Goal: Task Accomplishment & Management: Complete application form

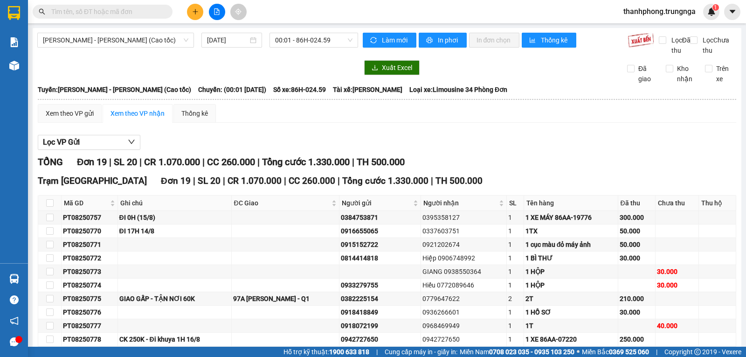
click at [193, 12] on icon "plus" at bounding box center [195, 11] width 7 height 7
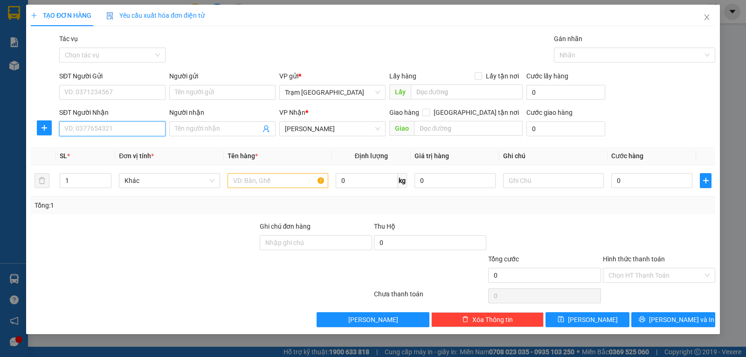
click at [139, 132] on input "SĐT Người Nhận" at bounding box center [112, 128] width 106 height 15
type input "0915820170"
click at [79, 86] on input "SĐT Người Gửi" at bounding box center [112, 92] width 106 height 15
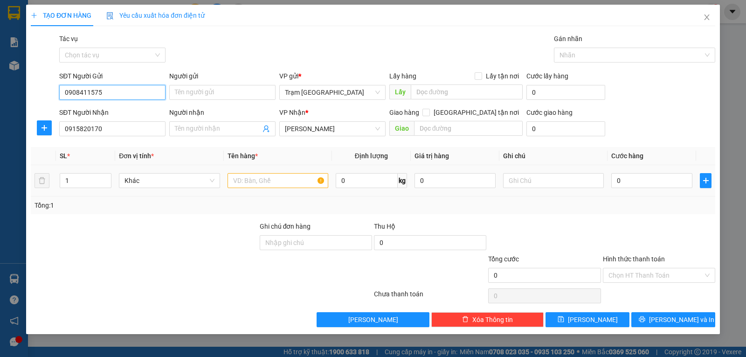
type input "0908411575"
click at [287, 181] on input "text" at bounding box center [278, 180] width 101 height 15
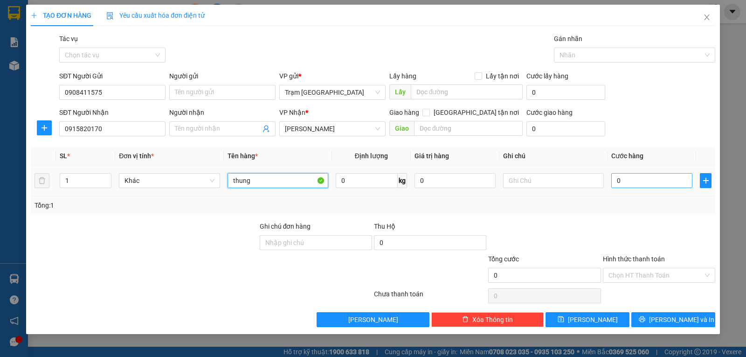
type input "thung"
type input "004"
type input "4"
type input "0.040"
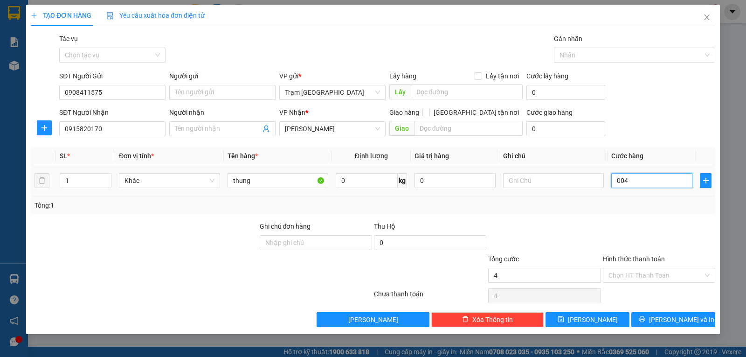
type input "40"
click at [687, 222] on div at bounding box center [659, 237] width 114 height 33
type input "40.000"
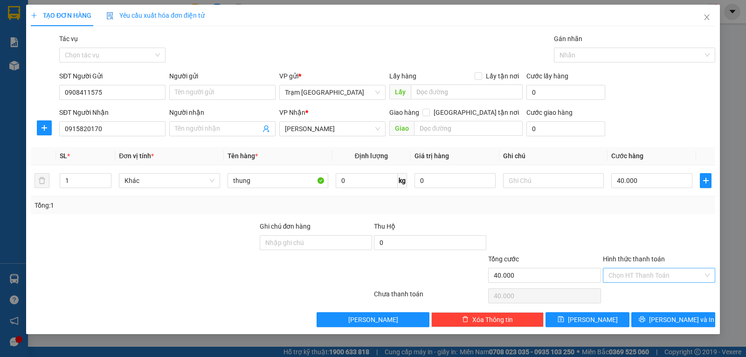
click at [652, 268] on input "Hình thức thanh toán" at bounding box center [656, 275] width 95 height 14
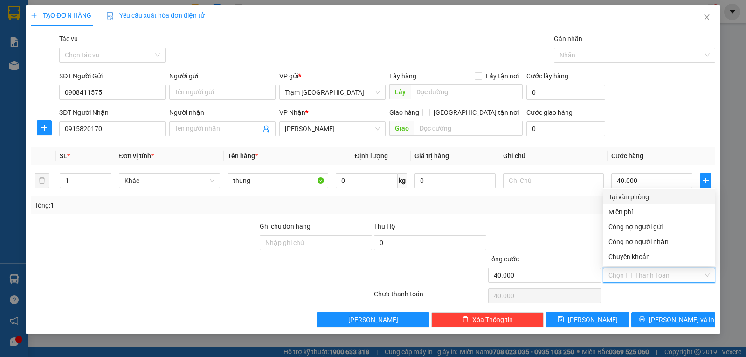
click at [638, 197] on div "Tại văn phòng" at bounding box center [659, 197] width 101 height 10
type input "0"
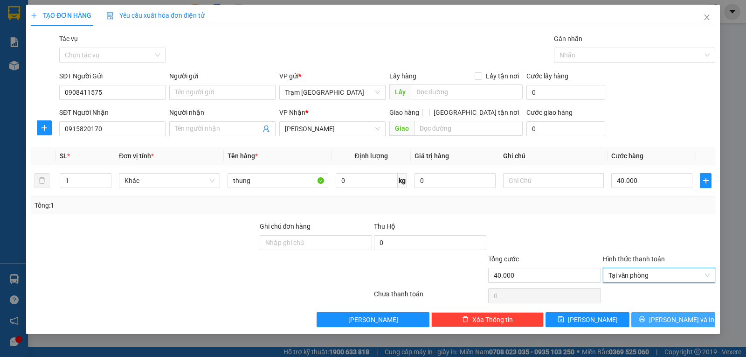
click at [662, 321] on button "[PERSON_NAME] và In" at bounding box center [673, 319] width 84 height 15
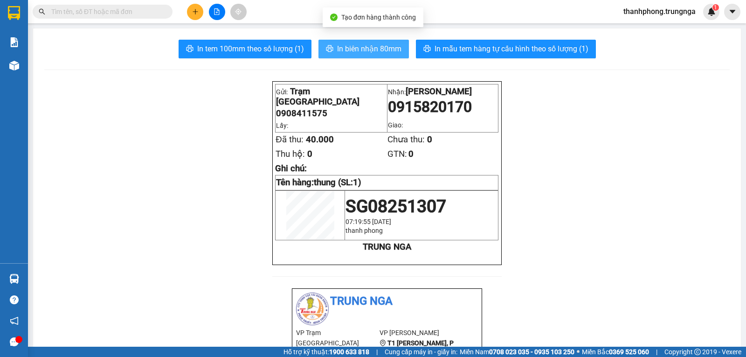
click at [353, 52] on span "In biên nhận 80mm" at bounding box center [369, 49] width 64 height 12
click at [203, 8] on div at bounding box center [217, 12] width 70 height 16
click at [197, 14] on icon "plus" at bounding box center [195, 11] width 7 height 7
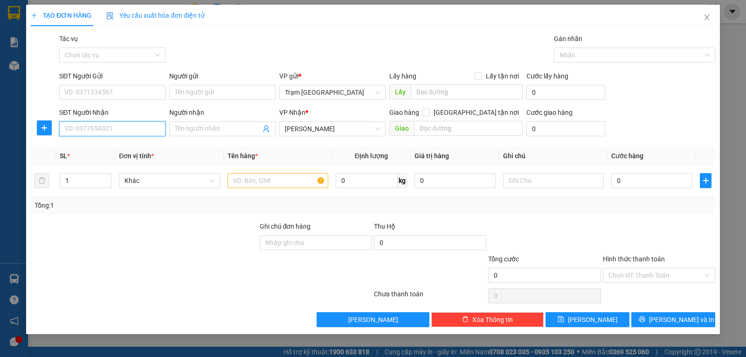
click at [144, 133] on input "SĐT Người Nhận" at bounding box center [112, 128] width 106 height 15
type input "0867939839"
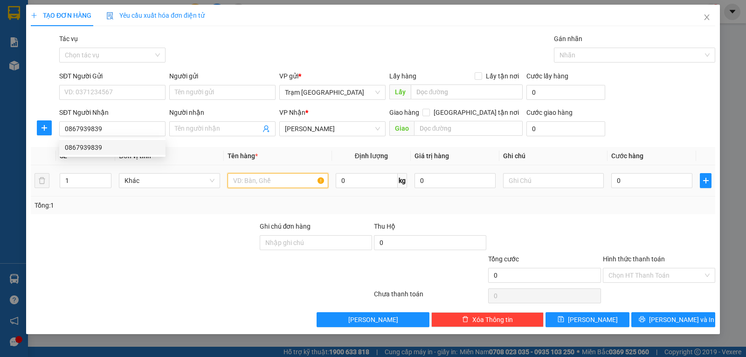
click at [263, 183] on input "text" at bounding box center [278, 180] width 101 height 15
type input "1 tập hồ sơ"
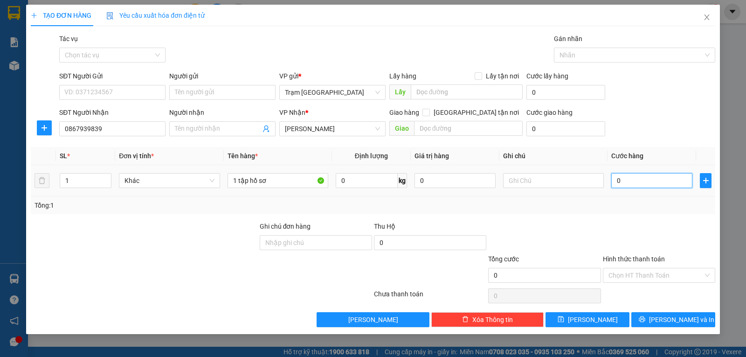
click at [654, 182] on input "0" at bounding box center [651, 180] width 81 height 15
type input "003"
type input "3"
type input "0.030"
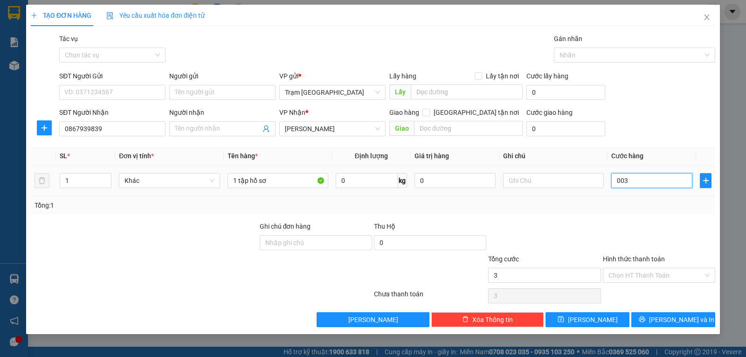
type input "30"
click at [642, 195] on td "0.030" at bounding box center [652, 180] width 89 height 31
type input "30.000"
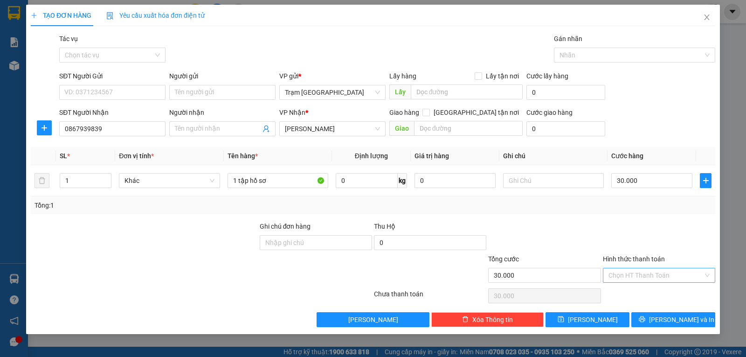
click at [656, 271] on input "Hình thức thanh toán" at bounding box center [656, 275] width 95 height 14
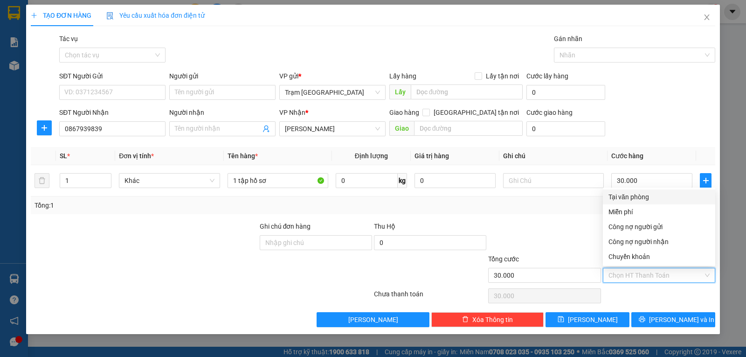
click at [647, 193] on div "Tại văn phòng" at bounding box center [659, 197] width 101 height 10
type input "0"
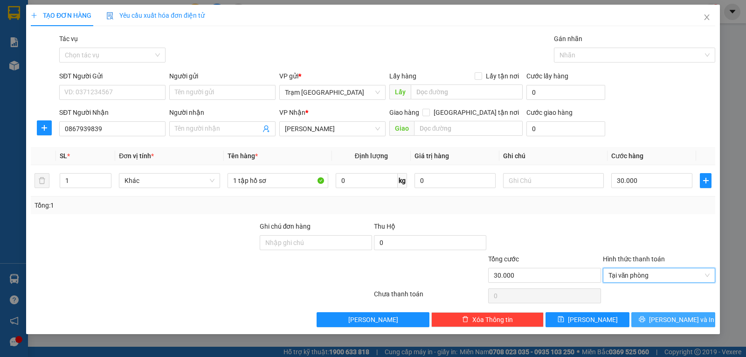
click at [676, 318] on span "[PERSON_NAME] và In" at bounding box center [681, 319] width 65 height 10
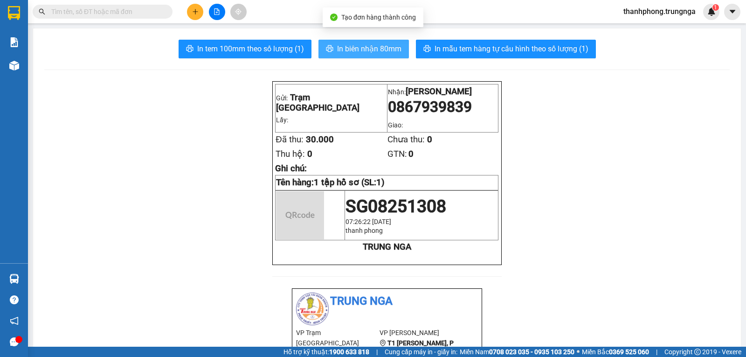
click at [337, 49] on span "In biên nhận 80mm" at bounding box center [369, 49] width 64 height 12
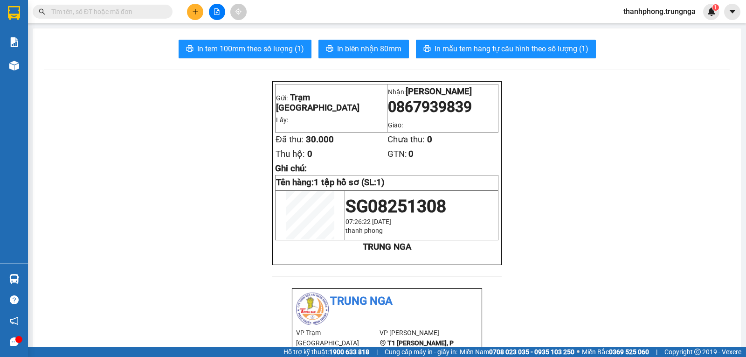
click at [194, 13] on icon "plus" at bounding box center [195, 11] width 7 height 7
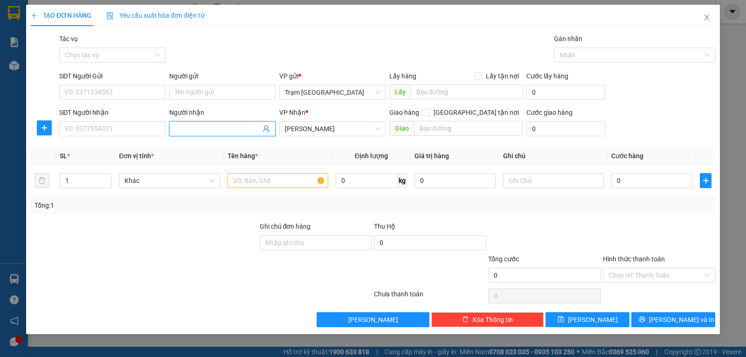
click at [208, 132] on input "Người nhận" at bounding box center [218, 129] width 86 height 10
type input "hiền pon"
click at [280, 186] on input "text" at bounding box center [278, 180] width 101 height 15
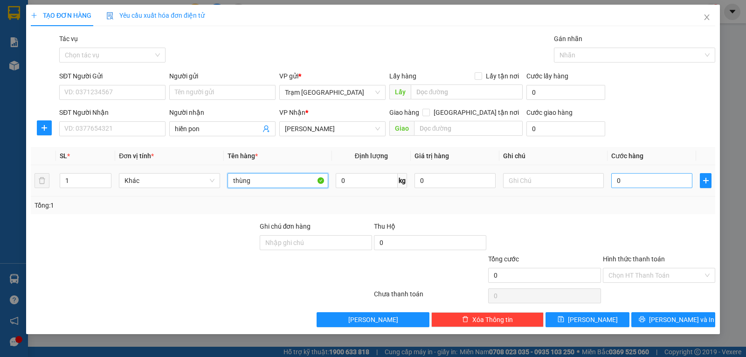
type input "thùng"
click at [634, 186] on input "0" at bounding box center [651, 180] width 81 height 15
click at [626, 281] on input "Hình thức thanh toán" at bounding box center [656, 275] width 95 height 14
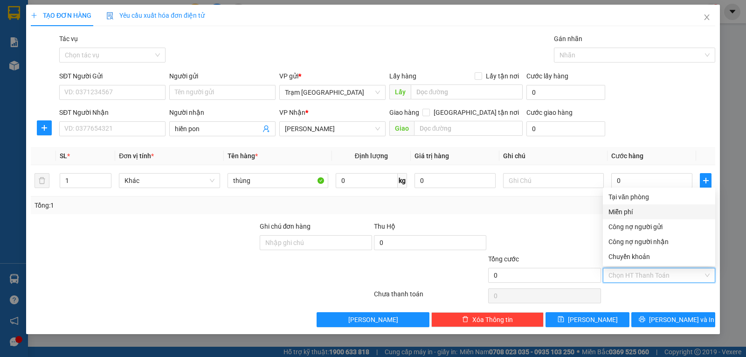
click at [635, 214] on div "Miễn phí" at bounding box center [659, 212] width 101 height 10
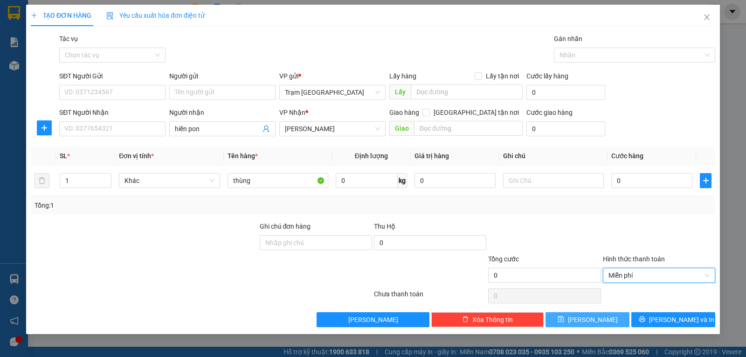
click at [595, 319] on span "[PERSON_NAME]" at bounding box center [593, 319] width 50 height 10
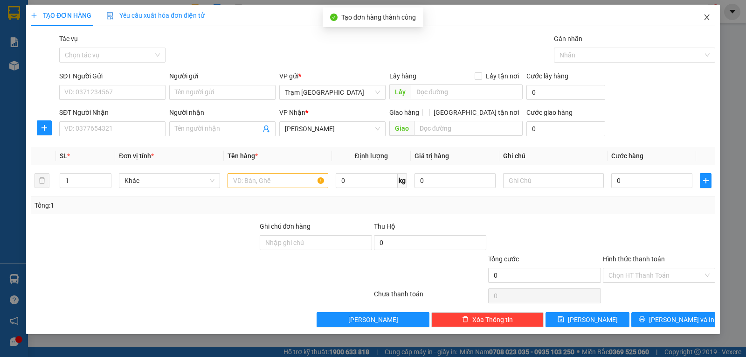
click at [708, 21] on icon "close" at bounding box center [706, 17] width 7 height 7
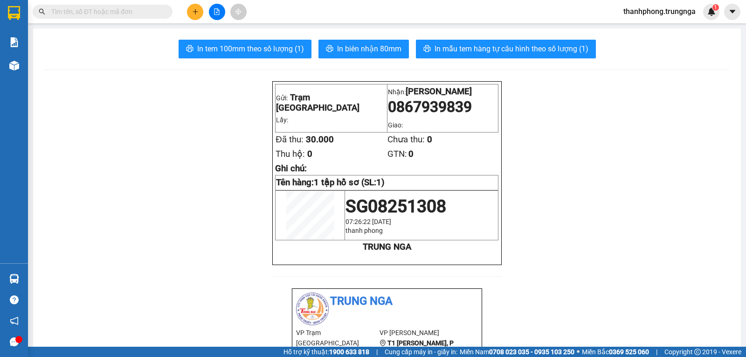
click at [201, 14] on button at bounding box center [195, 12] width 16 height 16
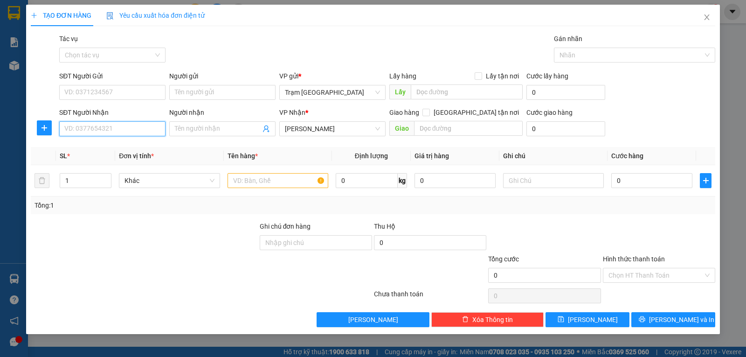
click at [132, 127] on input "SĐT Người Nhận" at bounding box center [112, 128] width 106 height 15
type input "0912043312"
click at [280, 180] on input "text" at bounding box center [278, 180] width 101 height 15
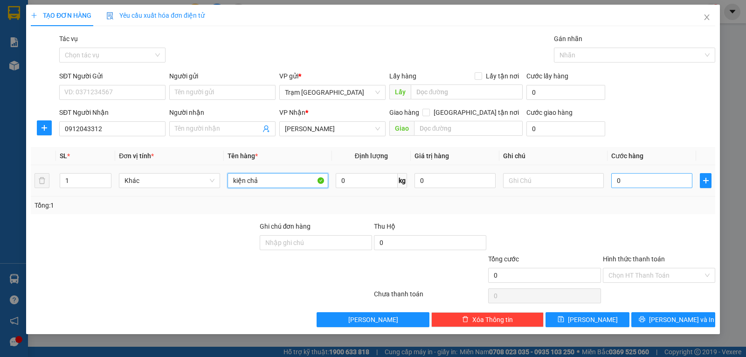
type input "kiện chả"
click at [642, 183] on input "0" at bounding box center [651, 180] width 81 height 15
type input "004"
type input "4"
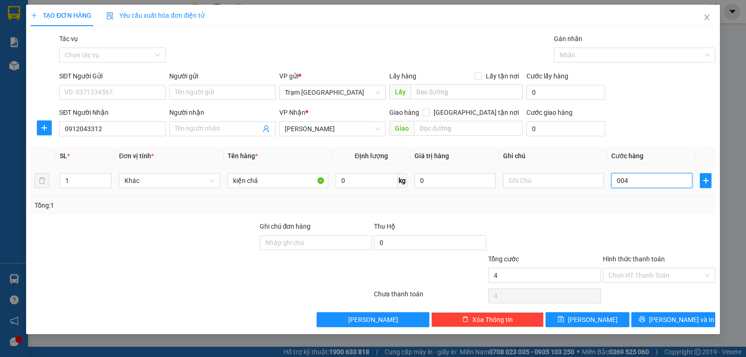
type input "0.040"
type input "40"
type input "004"
type input "4"
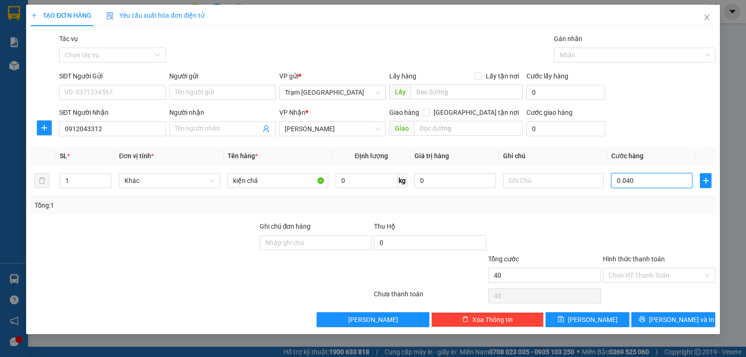
type input "4"
type input "00"
type input "0"
click at [658, 180] on input "0" at bounding box center [651, 180] width 81 height 15
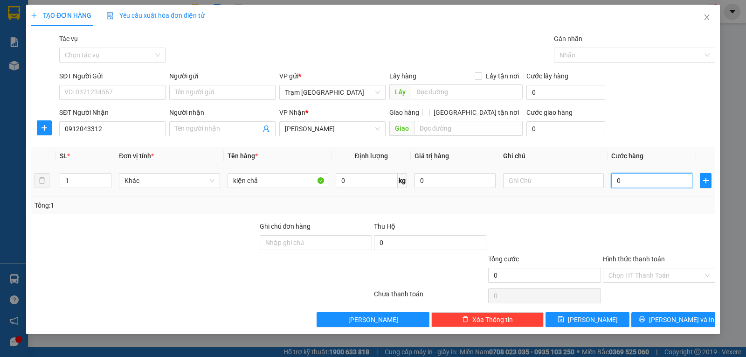
click at [658, 180] on input "0" at bounding box center [651, 180] width 81 height 15
type input "005"
type input "5"
type input "0.050"
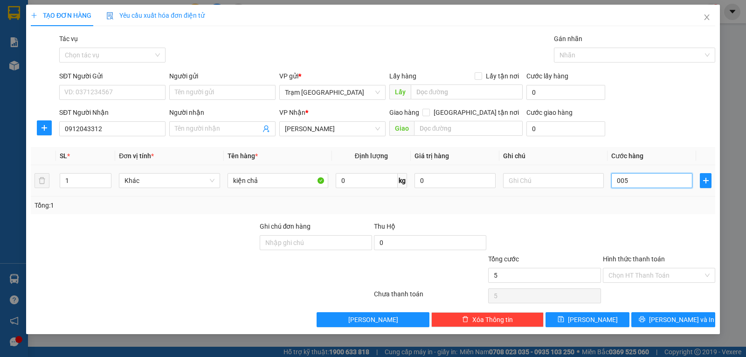
type input "50"
type input "50.000"
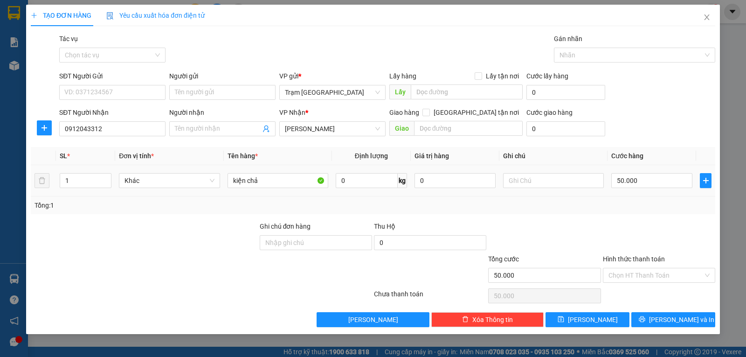
click at [651, 194] on td "50.000" at bounding box center [652, 180] width 89 height 31
click at [680, 319] on span "[PERSON_NAME] và In" at bounding box center [681, 319] width 65 height 10
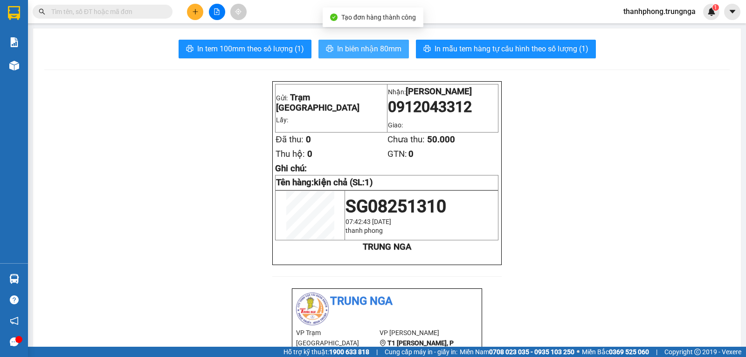
click at [368, 45] on span "In biên nhận 80mm" at bounding box center [369, 49] width 64 height 12
click at [195, 14] on icon "plus" at bounding box center [195, 11] width 7 height 7
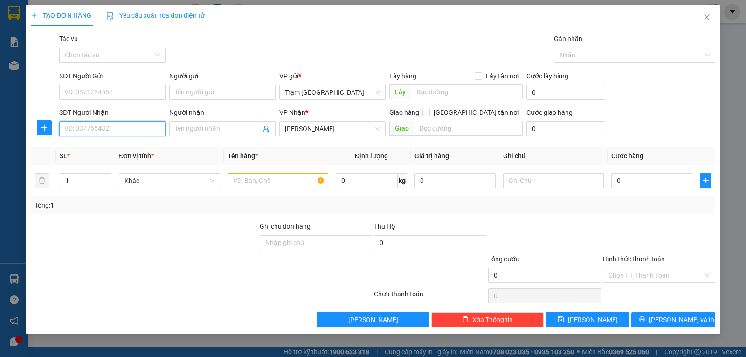
click at [105, 127] on input "SĐT Người Nhận" at bounding box center [112, 128] width 106 height 15
type input "0372322124"
click at [122, 91] on input "SĐT Người Gửi" at bounding box center [112, 92] width 106 height 15
click at [119, 126] on input "0372322124" at bounding box center [112, 128] width 106 height 15
click at [710, 19] on icon "close" at bounding box center [706, 17] width 7 height 7
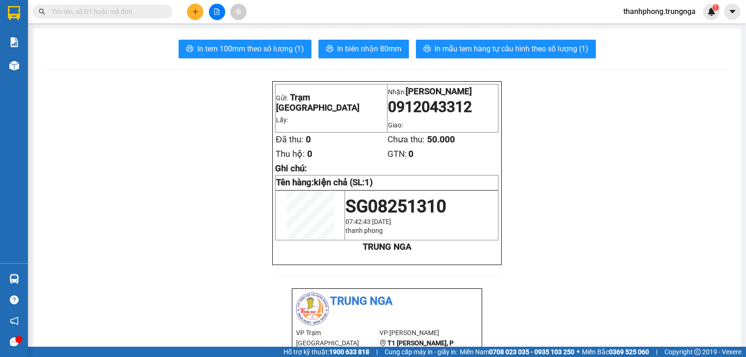
click at [196, 15] on button at bounding box center [195, 12] width 16 height 16
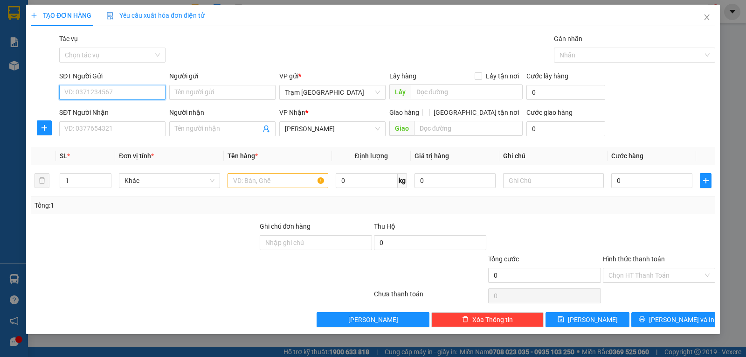
click at [106, 93] on input "SĐT Người Gửi" at bounding box center [112, 92] width 106 height 15
type input "0703708813"
click at [108, 130] on input "SĐT Người Nhận" at bounding box center [112, 128] width 106 height 15
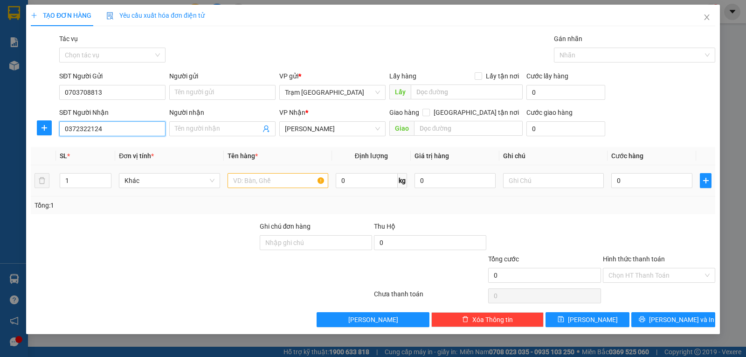
type input "0372322124"
click at [270, 183] on input "text" at bounding box center [278, 180] width 101 height 15
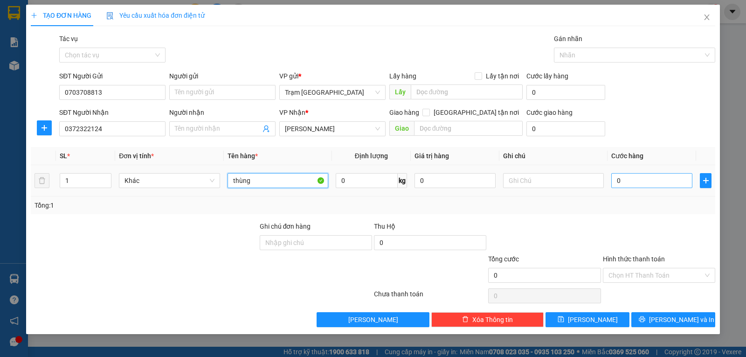
type input "thùng"
click at [643, 181] on input "0" at bounding box center [651, 180] width 81 height 15
type input "004"
type input "4"
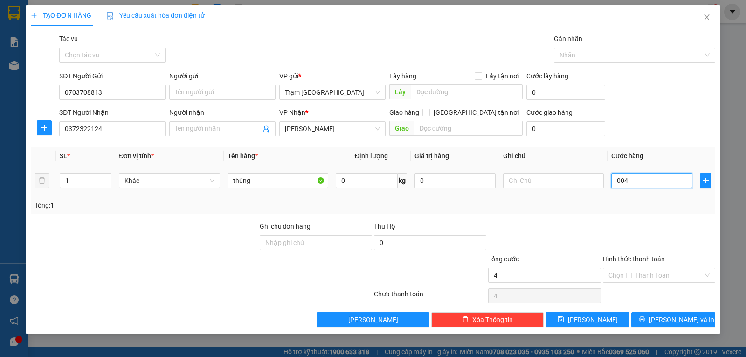
type input "0.040"
type input "40"
click at [640, 218] on div "Transit Pickup Surcharge Ids Transit Deliver Surcharge Ids Transit Deliver Surc…" at bounding box center [373, 180] width 685 height 293
type input "40.000"
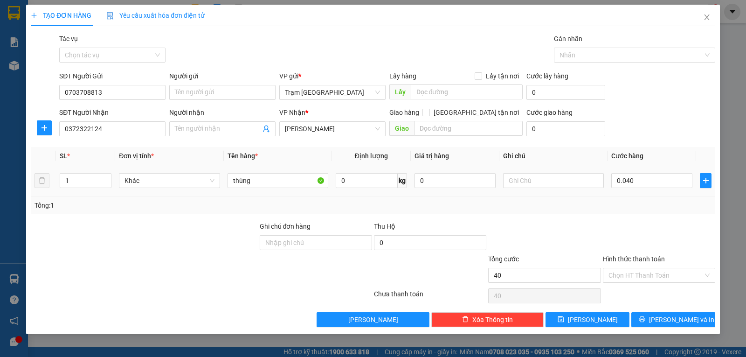
type input "40.000"
drag, startPoint x: 685, startPoint y: 327, endPoint x: 700, endPoint y: 335, distance: 17.3
click at [684, 326] on div "TẠO ĐƠN HÀNG Yêu cầu xuất hóa đơn điện tử Transit Pickup Surcharge Ids Transit …" at bounding box center [373, 169] width 694 height 329
click at [686, 323] on span "[PERSON_NAME] và In" at bounding box center [681, 319] width 65 height 10
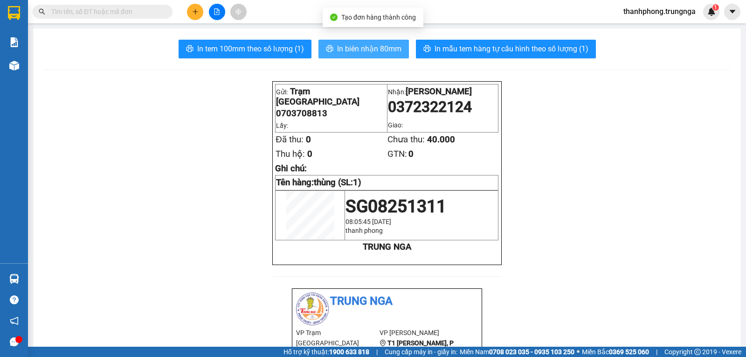
click at [373, 47] on span "In biên nhận 80mm" at bounding box center [369, 49] width 64 height 12
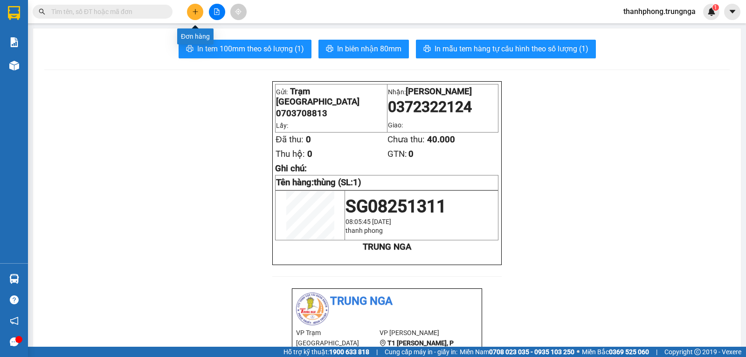
click at [198, 11] on icon "plus" at bounding box center [195, 11] width 7 height 7
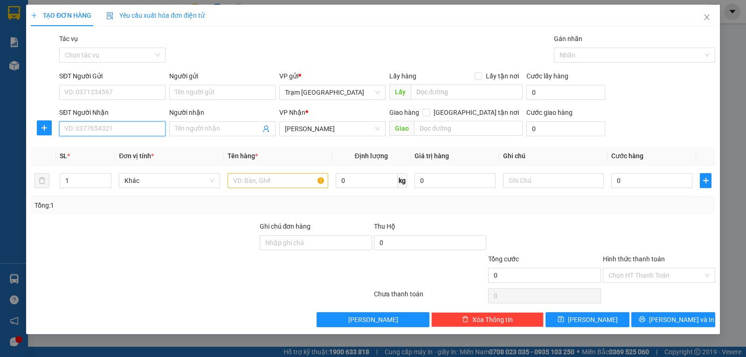
click at [150, 125] on input "SĐT Người Nhận" at bounding box center [112, 128] width 106 height 15
type input "0949482311"
click at [101, 146] on div "0949482311" at bounding box center [112, 147] width 95 height 10
type input "km29"
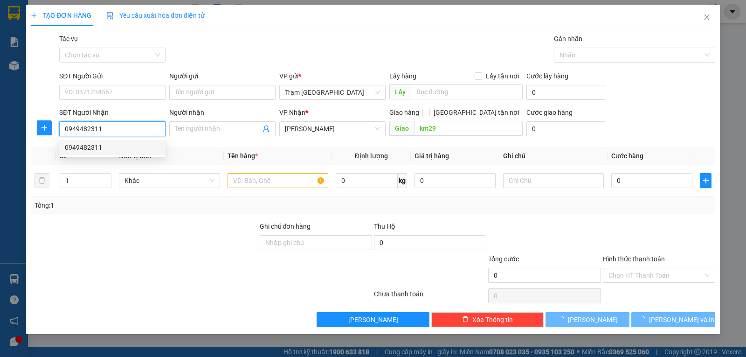
type input "70.000"
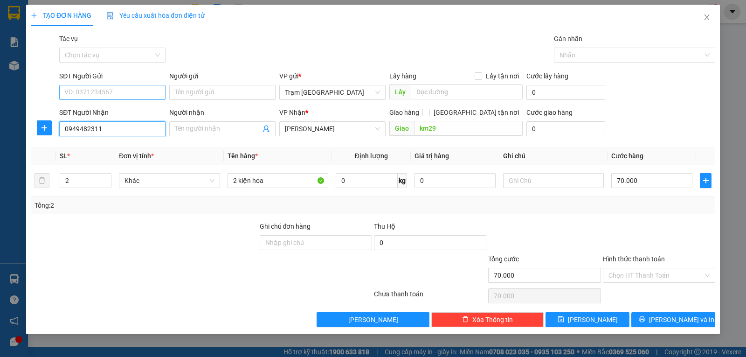
type input "0949482311"
click at [106, 95] on input "SĐT Người Gửi" at bounding box center [112, 92] width 106 height 15
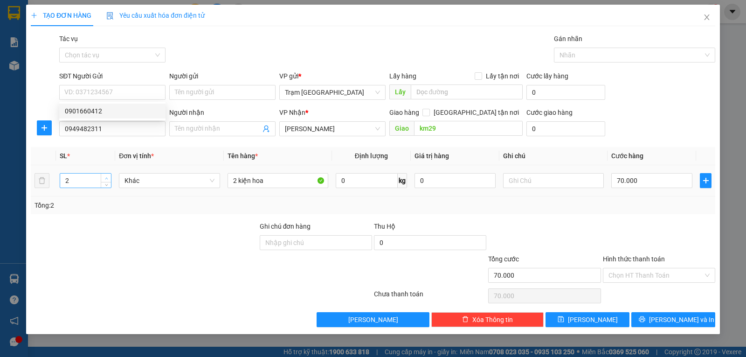
type input "3"
click at [101, 178] on span "Increase Value" at bounding box center [106, 177] width 10 height 8
type input "1"
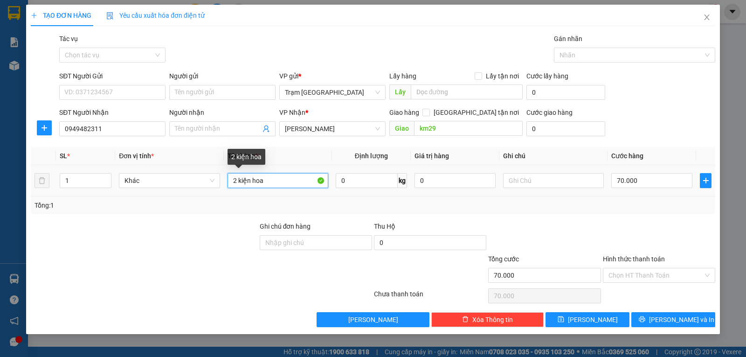
click at [238, 179] on input "2 kiện hoa" at bounding box center [278, 180] width 101 height 15
type input "1 kiện hoa"
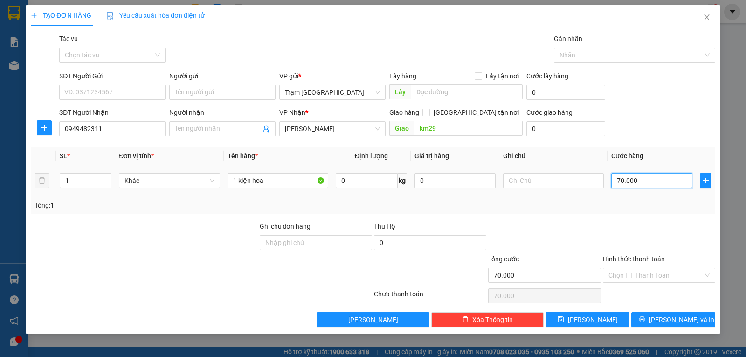
click at [655, 177] on input "70.000" at bounding box center [651, 180] width 81 height 15
type input "8"
type input "00.008"
type input "80"
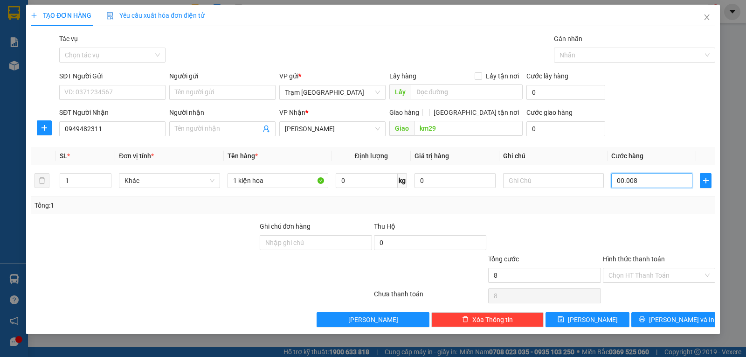
type input "80"
type input "0.000.080"
type input "80.000"
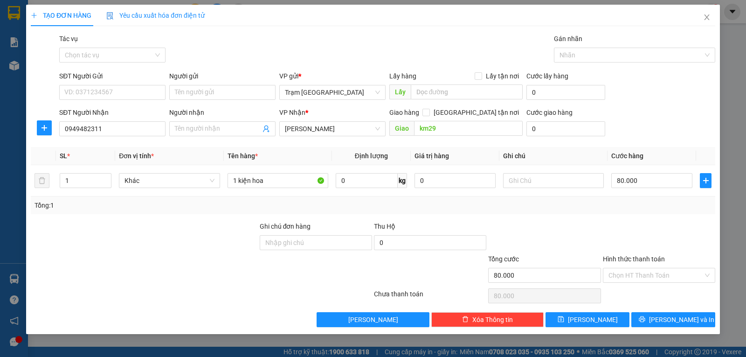
drag, startPoint x: 662, startPoint y: 208, endPoint x: 668, endPoint y: 228, distance: 20.5
click at [662, 207] on div "Tổng: 1" at bounding box center [373, 205] width 677 height 10
click at [645, 317] on icon "printer" at bounding box center [642, 319] width 7 height 7
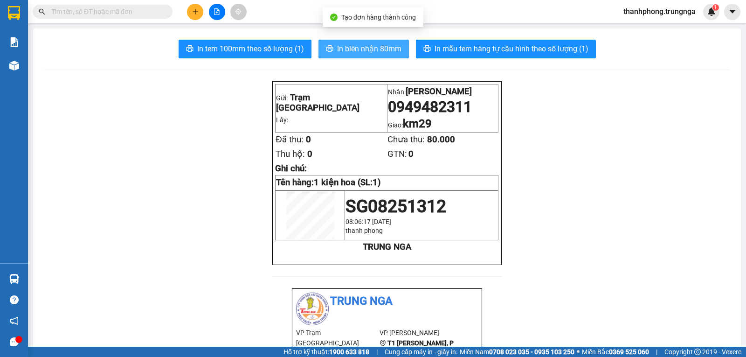
click at [356, 47] on span "In biên nhận 80mm" at bounding box center [369, 49] width 64 height 12
